Goal: Information Seeking & Learning: Learn about a topic

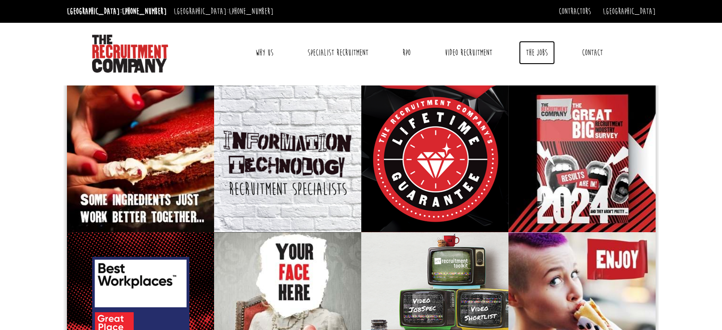
click at [533, 58] on link "The Jobs" at bounding box center [537, 53] width 36 height 24
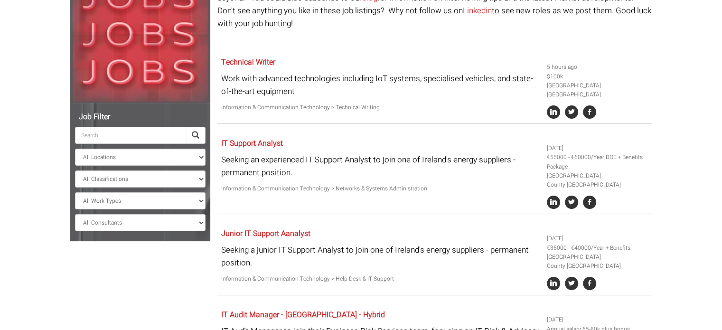
scroll to position [142, 0]
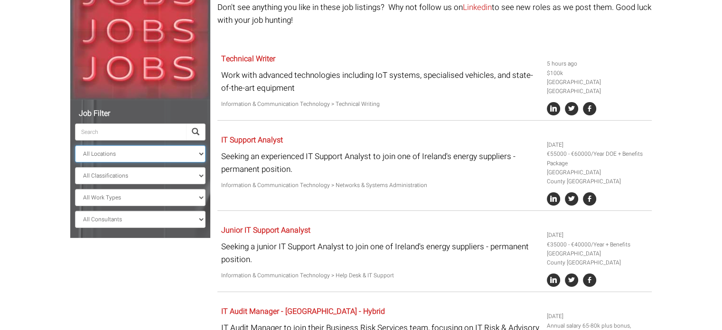
click at [180, 160] on select "All Locations [GEOGRAPHIC_DATA] [GEOGRAPHIC_DATA] [GEOGRAPHIC_DATA] [GEOGRAPHIC…" at bounding box center [140, 153] width 130 height 17
click at [152, 250] on div "Job Filter All Locations [GEOGRAPHIC_DATA] [GEOGRAPHIC_DATA] [GEOGRAPHIC_DATA] …" at bounding box center [360, 333] width 595 height 768
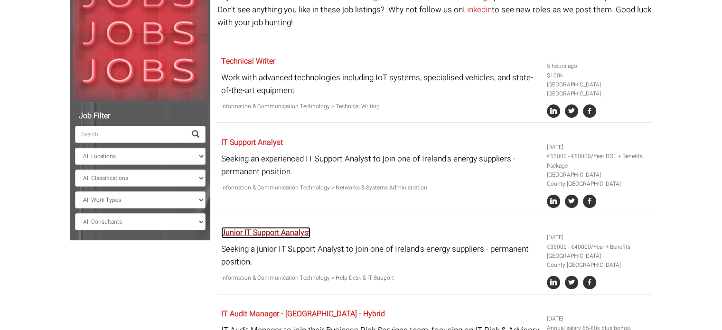
scroll to position [0, 0]
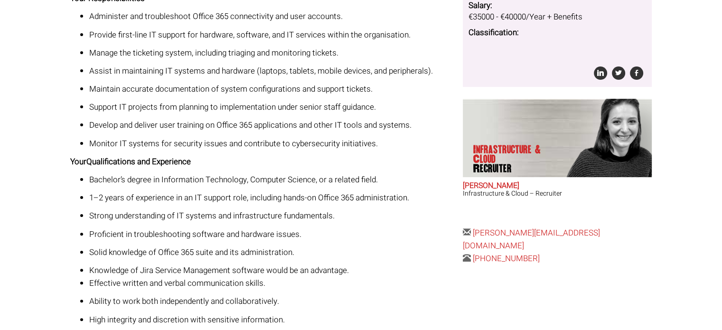
scroll to position [219, 0]
